Goal: Find contact information: Find contact information

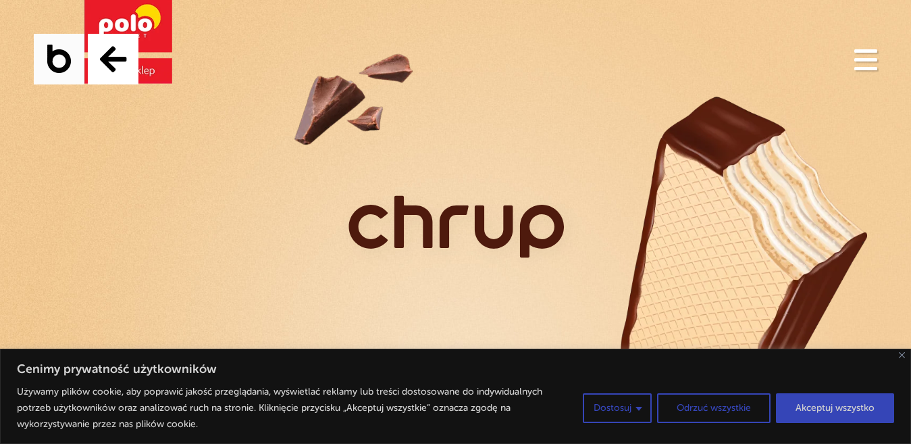
click at [864, 59] on span "Navigation" at bounding box center [866, 59] width 23 height 3
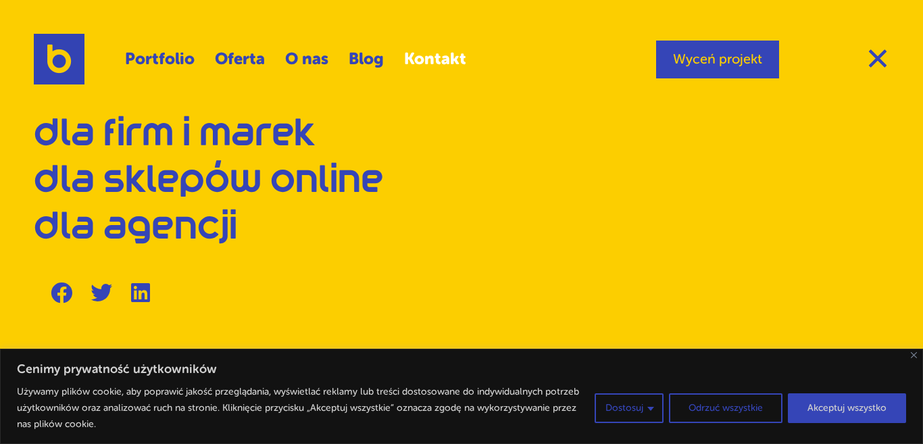
click at [421, 64] on link "Kontakt" at bounding box center [435, 59] width 62 height 32
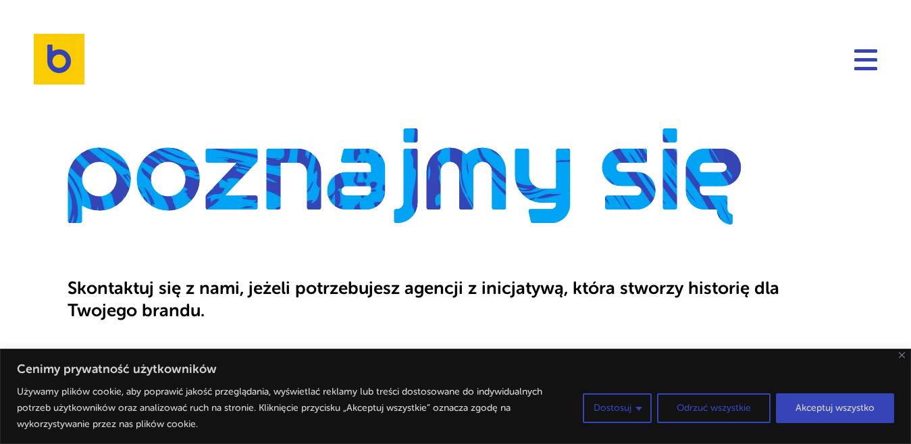
scroll to position [203, 0]
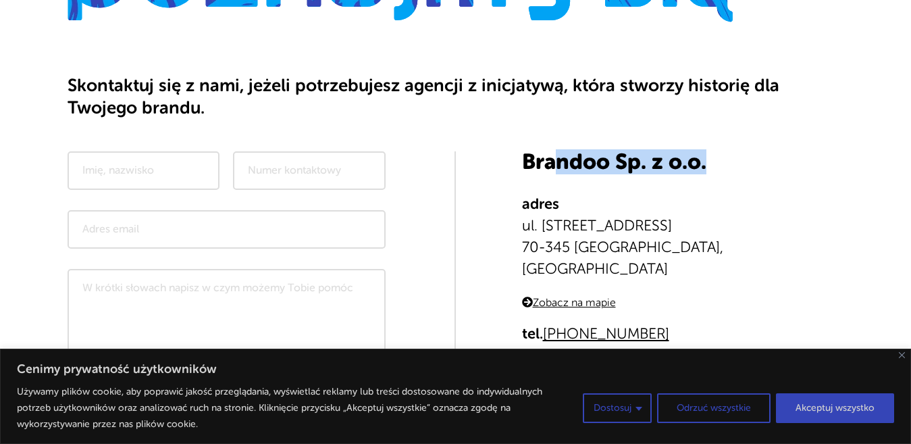
drag, startPoint x: 718, startPoint y: 158, endPoint x: 551, endPoint y: 162, distance: 167.6
click at [551, 162] on h3 "Brandoo Sp. z o.o." at bounding box center [683, 162] width 322 height 22
click at [537, 124] on div "Skontaktuj się z nami, jeżeli potrzebujesz agencji z inicjatywą, która stworzy …" at bounding box center [456, 97] width 777 height 109
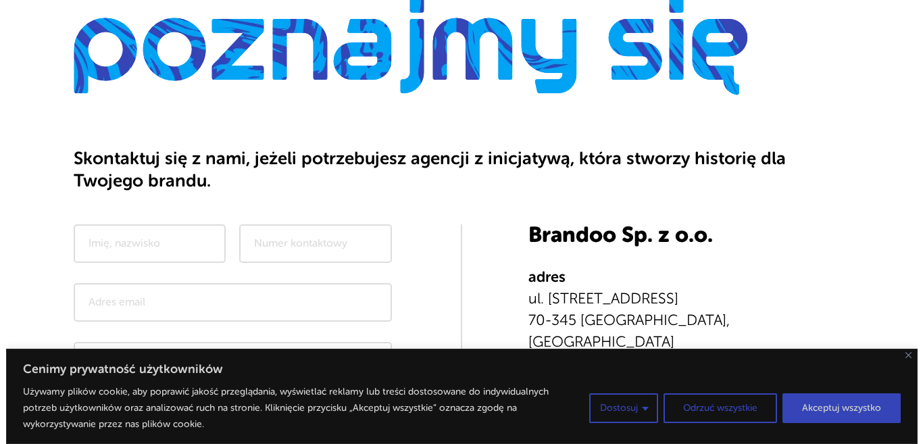
scroll to position [0, 0]
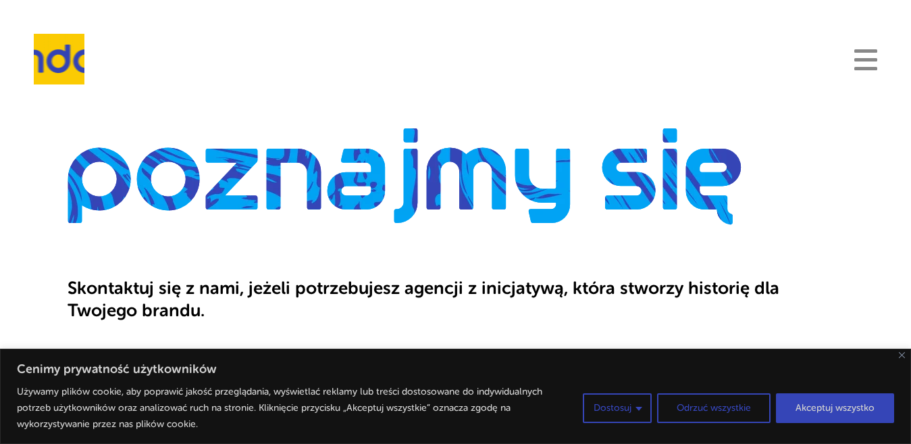
click at [855, 60] on span "Navigation" at bounding box center [866, 59] width 23 height 3
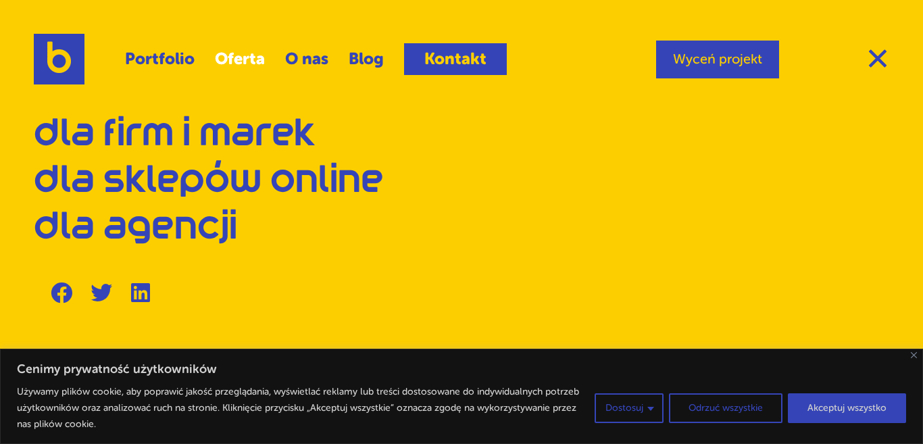
click at [224, 57] on link "Oferta" at bounding box center [240, 59] width 50 height 32
